Goal: Complete application form: Complete application form

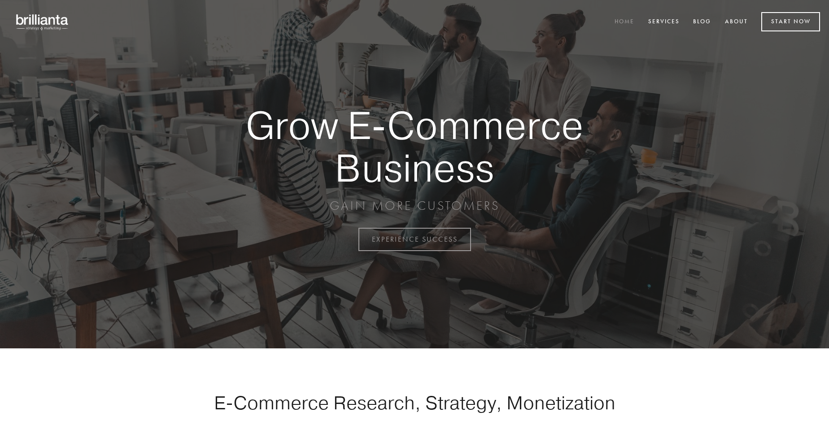
scroll to position [2350, 0]
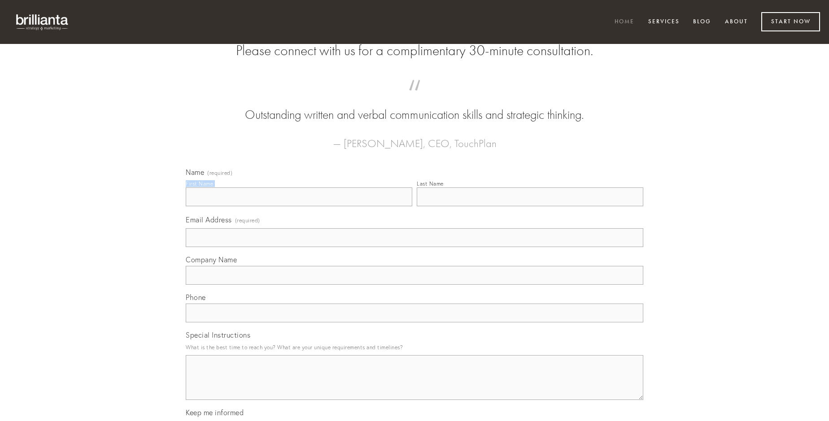
type input "[PERSON_NAME]"
click at [529, 206] on input "Last Name" at bounding box center [530, 196] width 226 height 19
type input "[PERSON_NAME]"
click at [414, 247] on input "Email Address (required)" at bounding box center [414, 237] width 457 height 19
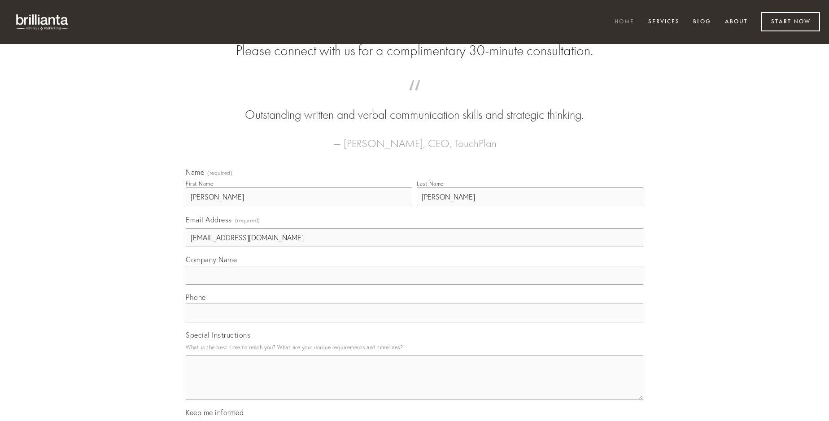
type input "[EMAIL_ADDRESS][DOMAIN_NAME]"
click at [414, 285] on input "Company Name" at bounding box center [414, 275] width 457 height 19
type input "sono"
click at [414, 322] on input "text" at bounding box center [414, 313] width 457 height 19
click at [414, 386] on textarea "Special Instructions" at bounding box center [414, 377] width 457 height 45
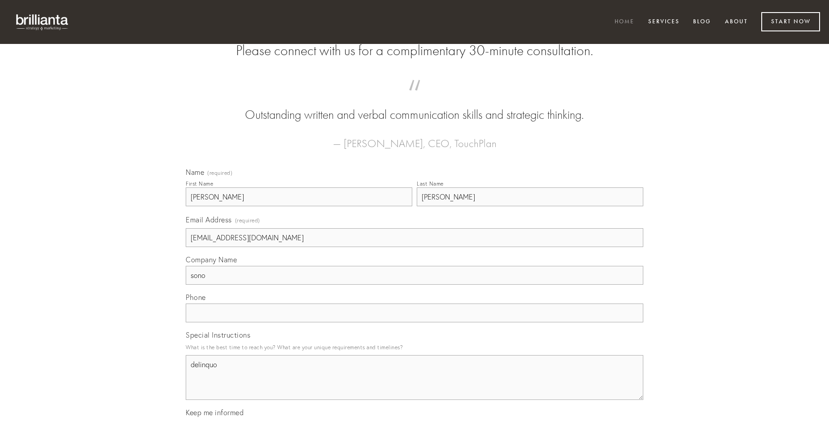
type textarea "delinquo"
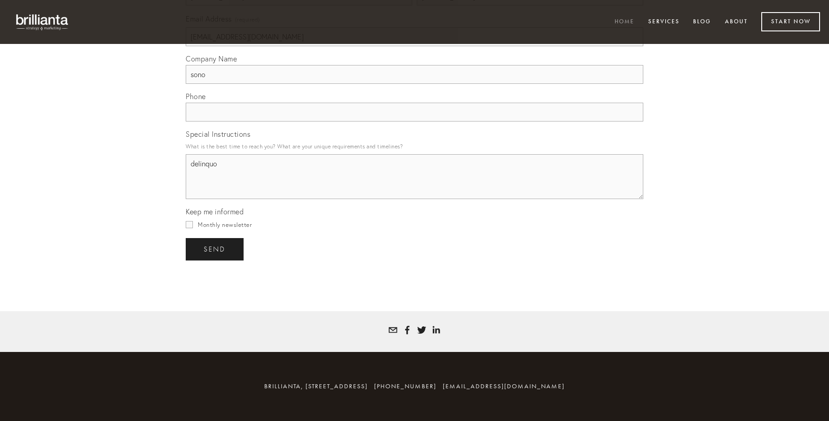
click at [215, 249] on span "send" at bounding box center [215, 249] width 22 height 8
